Goal: Check status

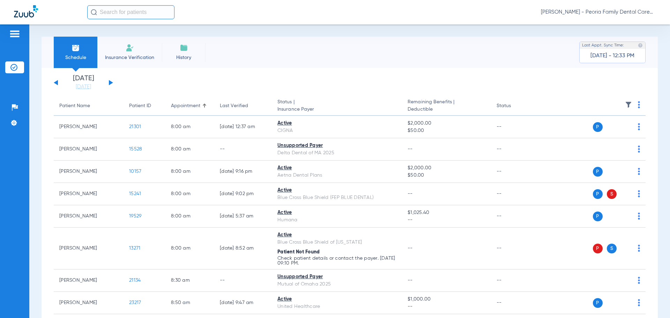
click at [111, 82] on button at bounding box center [111, 82] width 4 height 5
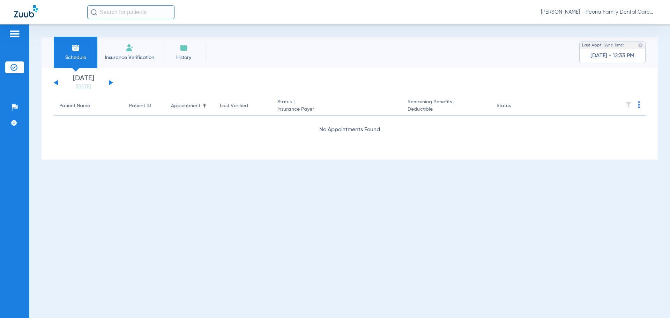
click at [112, 81] on div "[DATE] [DATE] [DATE] [DATE] [DATE] [DATE] [DATE] [DATE] [DATE] [DATE] [DATE] [D…" at bounding box center [83, 82] width 59 height 15
click at [111, 82] on button at bounding box center [111, 82] width 4 height 5
